Goal: Task Accomplishment & Management: Use online tool/utility

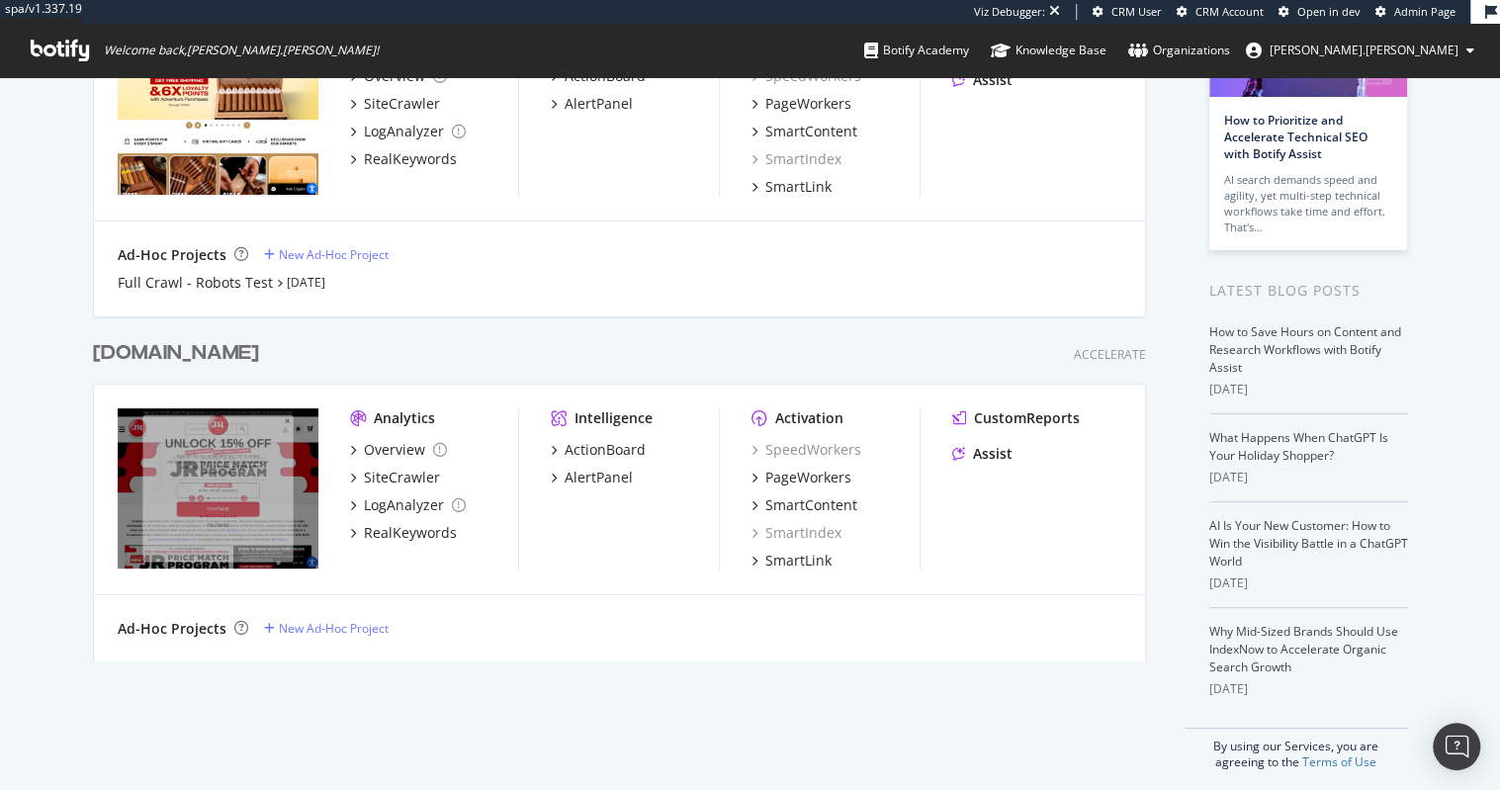
scroll to position [216, 0]
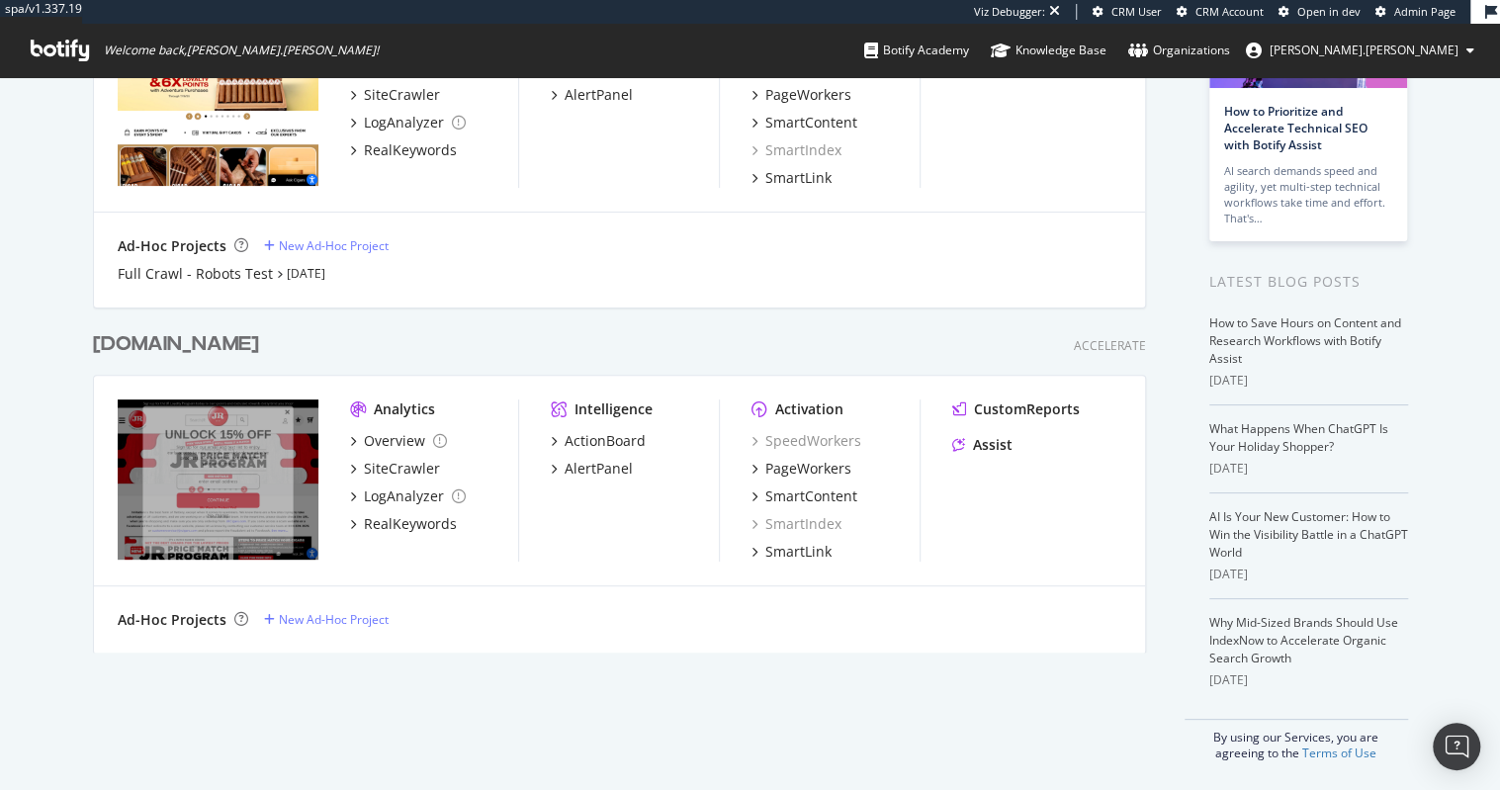
click at [187, 342] on div "[DOMAIN_NAME]" at bounding box center [176, 344] width 166 height 29
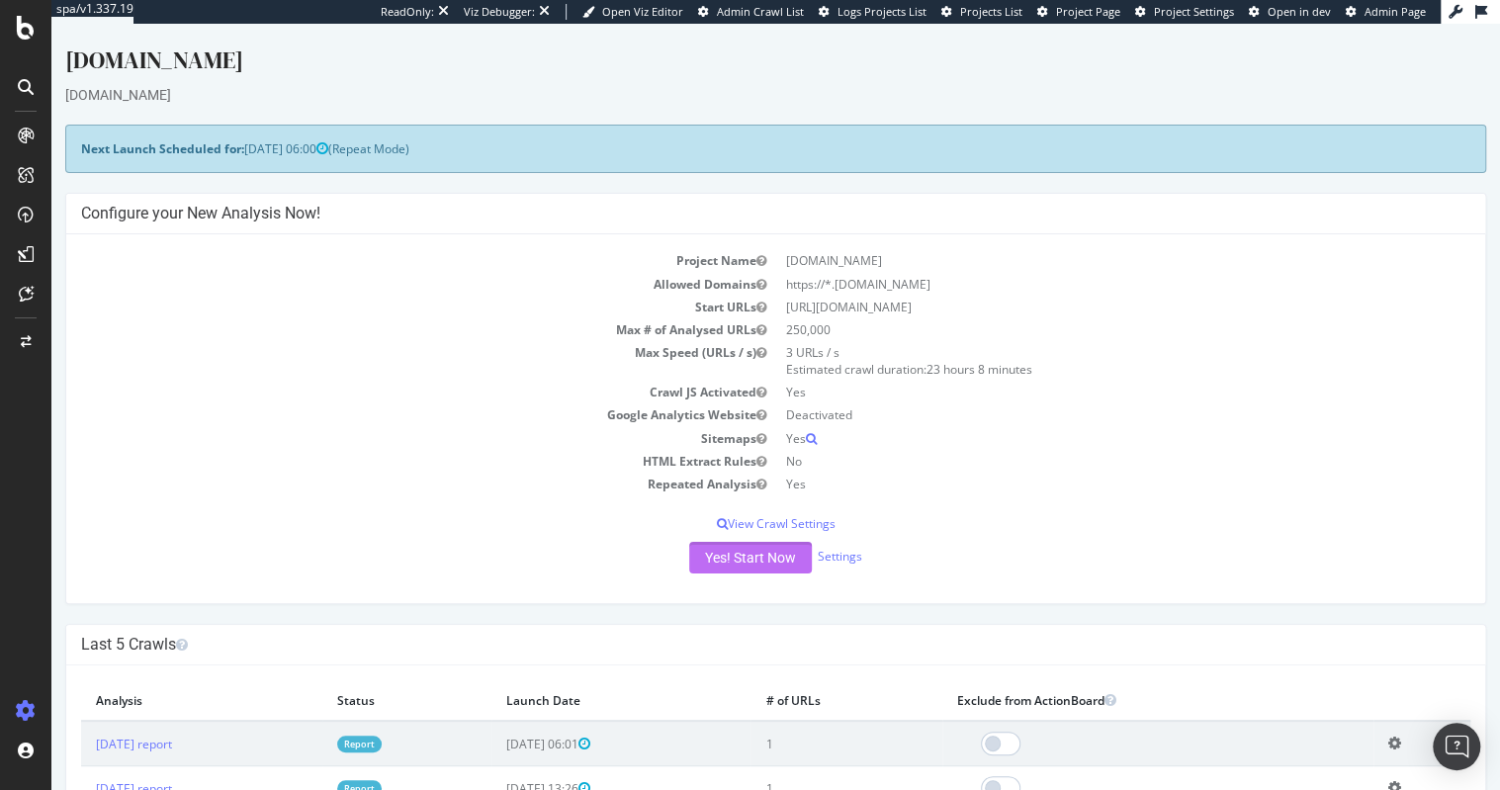
click at [760, 563] on button "Yes! Start Now" at bounding box center [750, 558] width 123 height 32
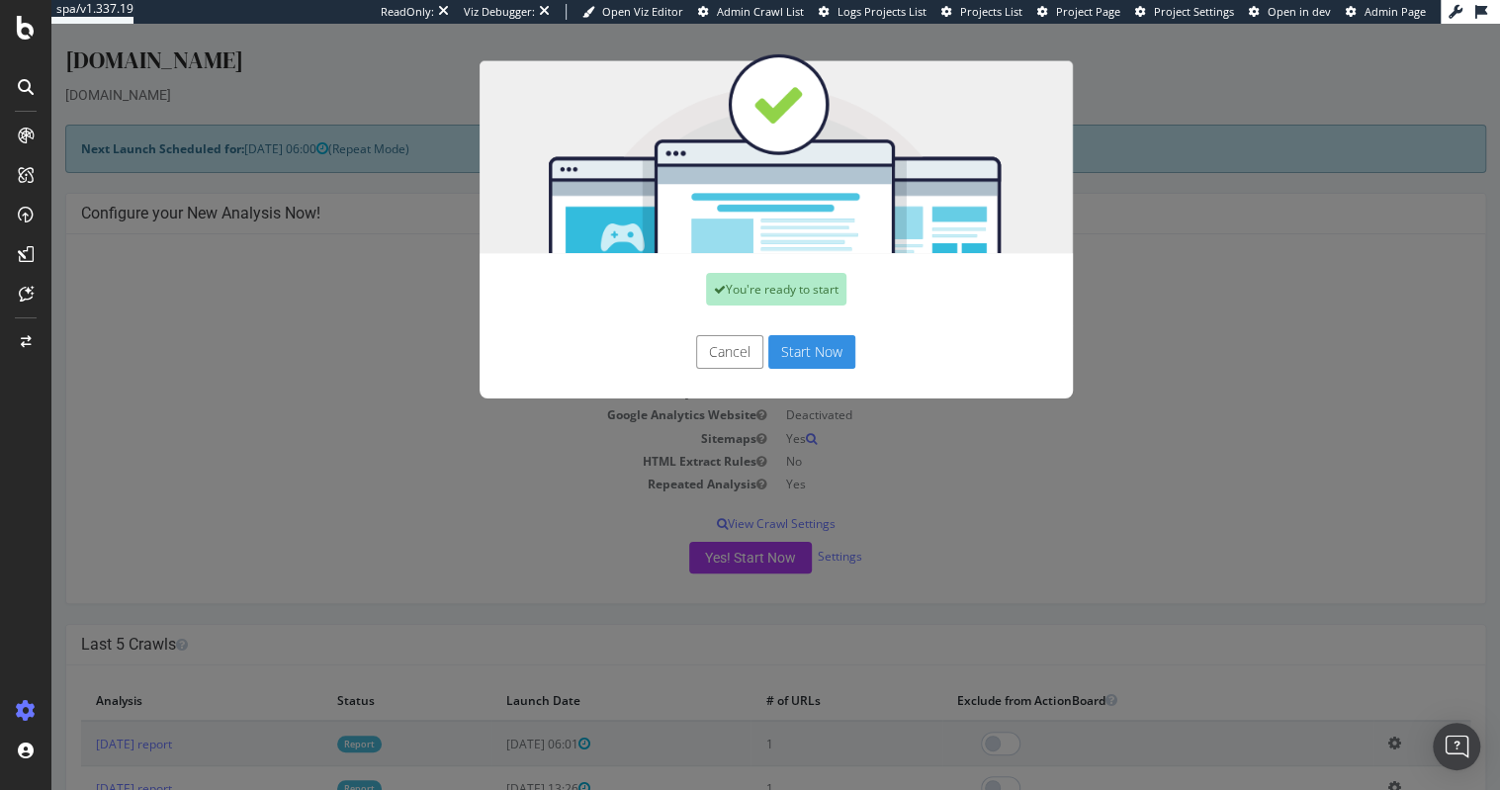
click at [824, 354] on button "Start Now" at bounding box center [811, 352] width 87 height 34
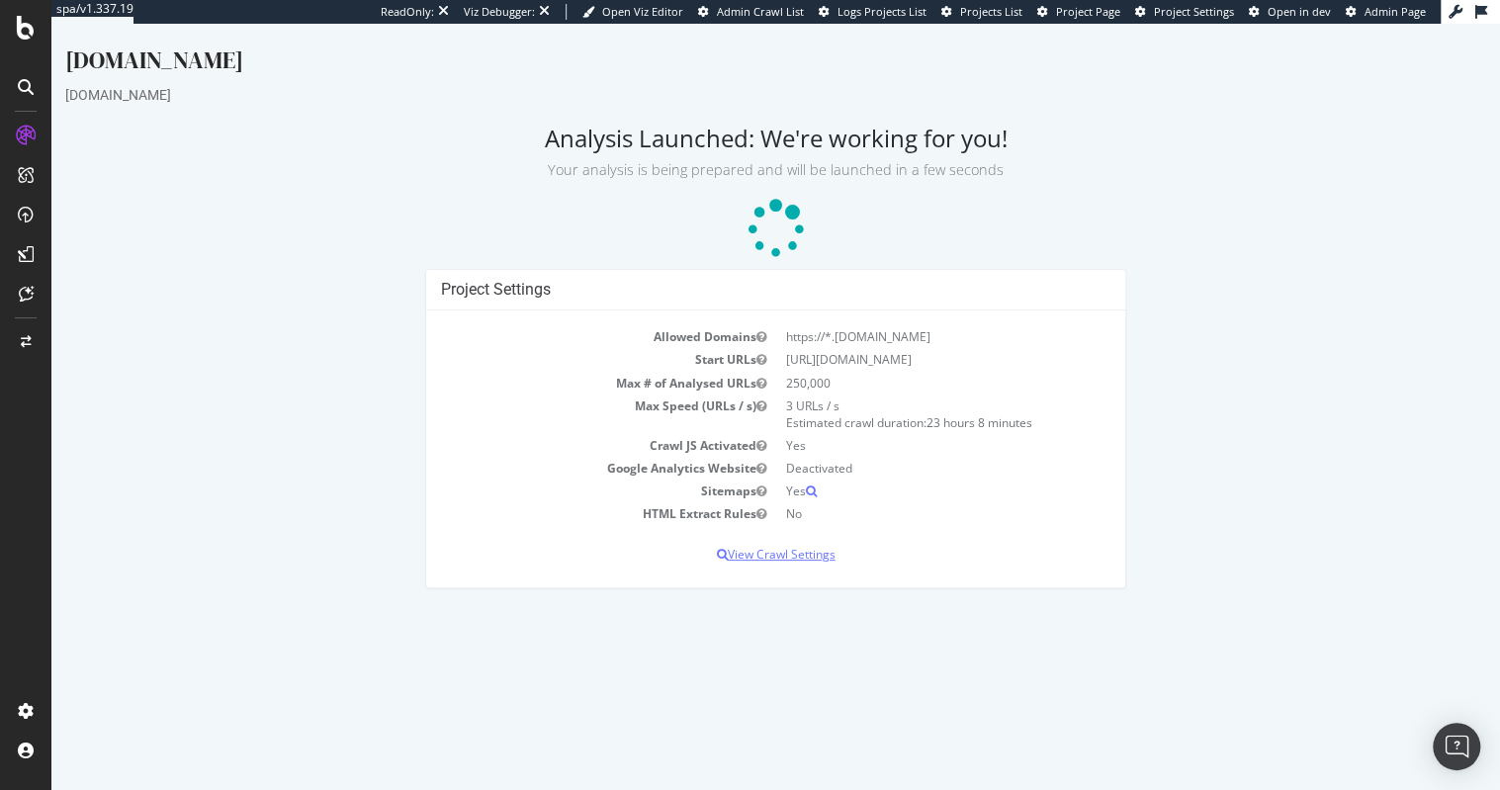
click at [786, 556] on p "View Crawl Settings" at bounding box center [776, 554] width 670 height 17
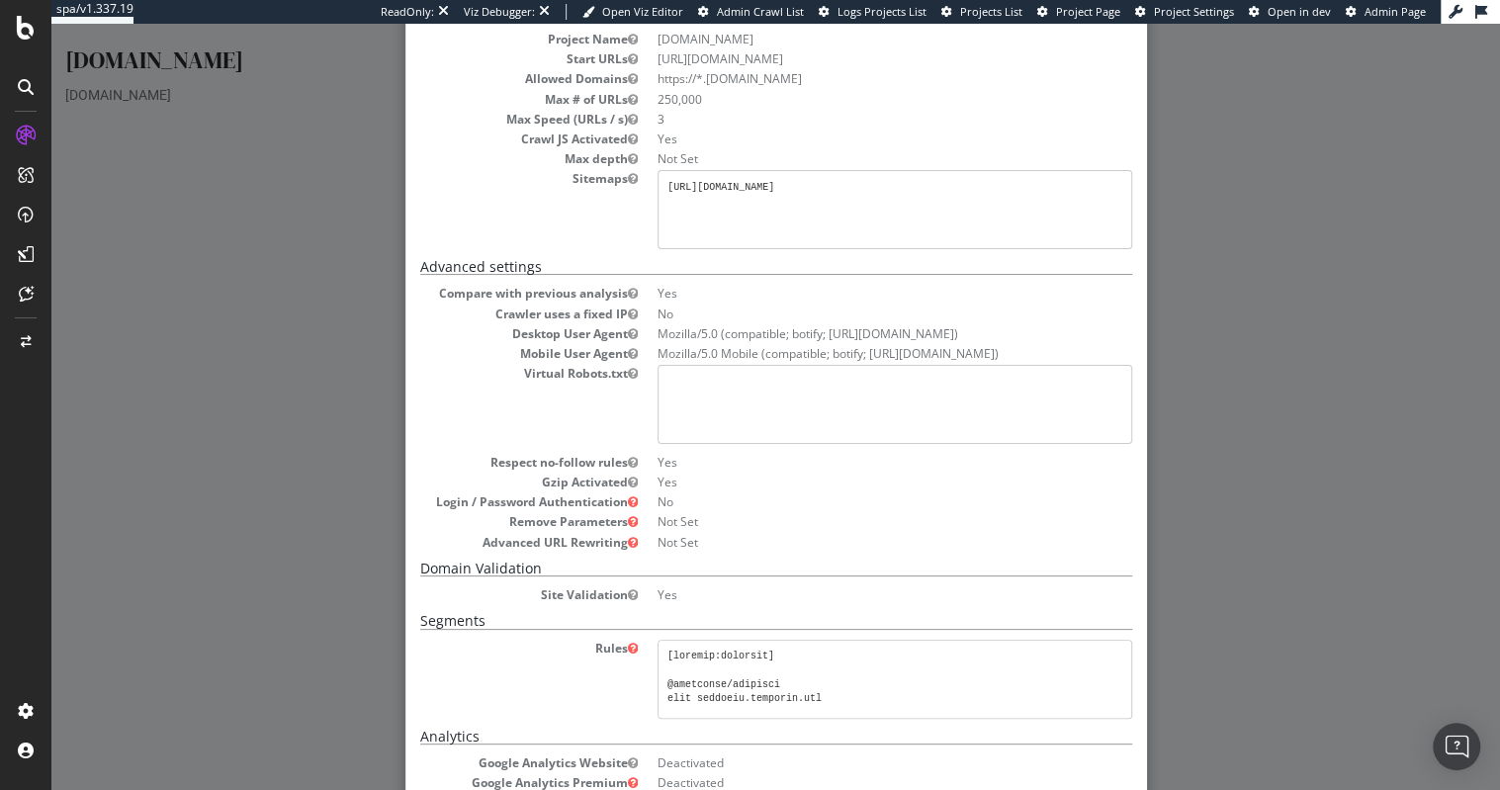
scroll to position [372, 0]
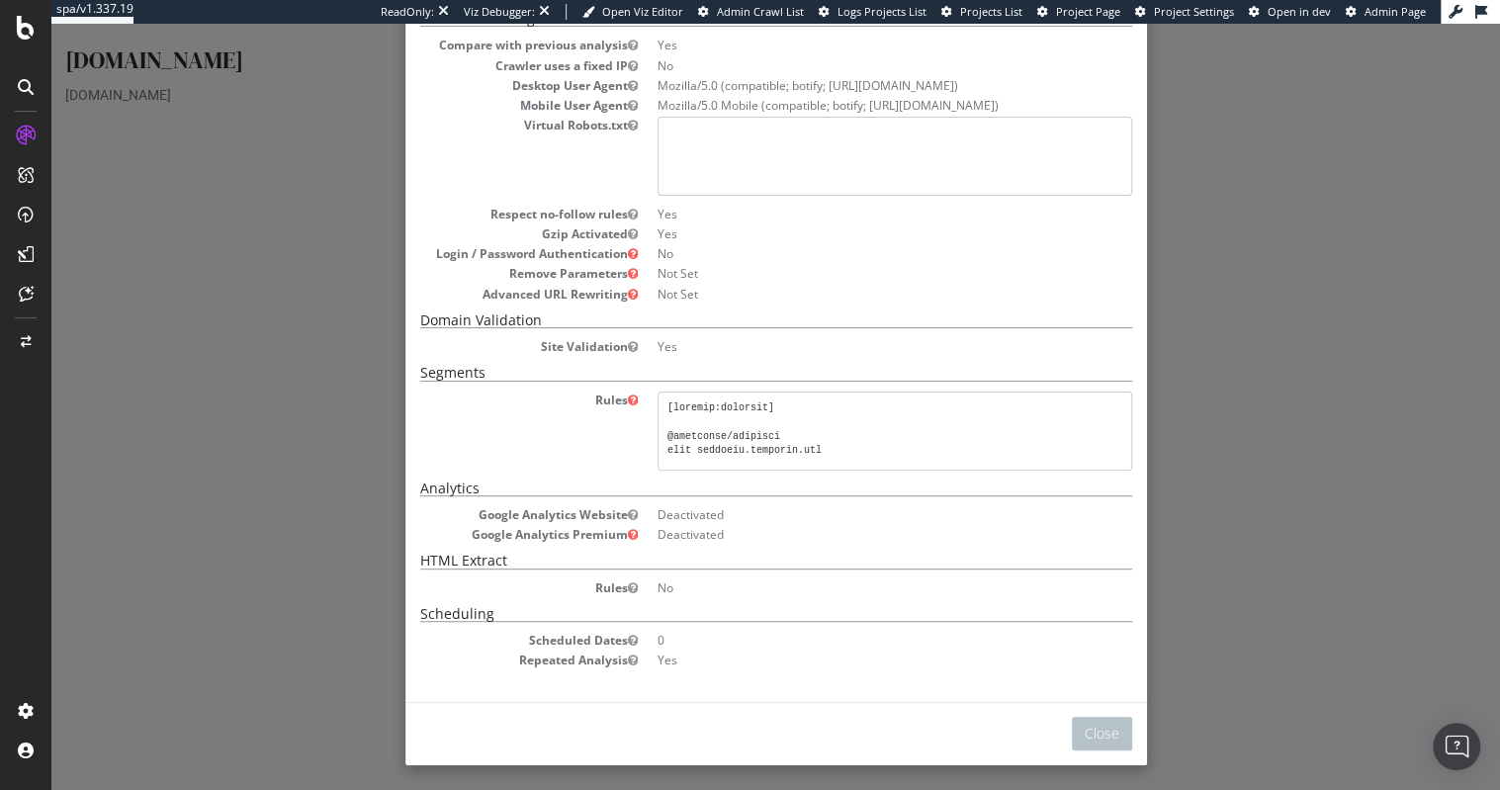
click at [1203, 558] on div "× Close Analysis Settings Main Project Name jrcigars.com Start URLs https://www…" at bounding box center [775, 407] width 1449 height 766
